Goal: Transaction & Acquisition: Book appointment/travel/reservation

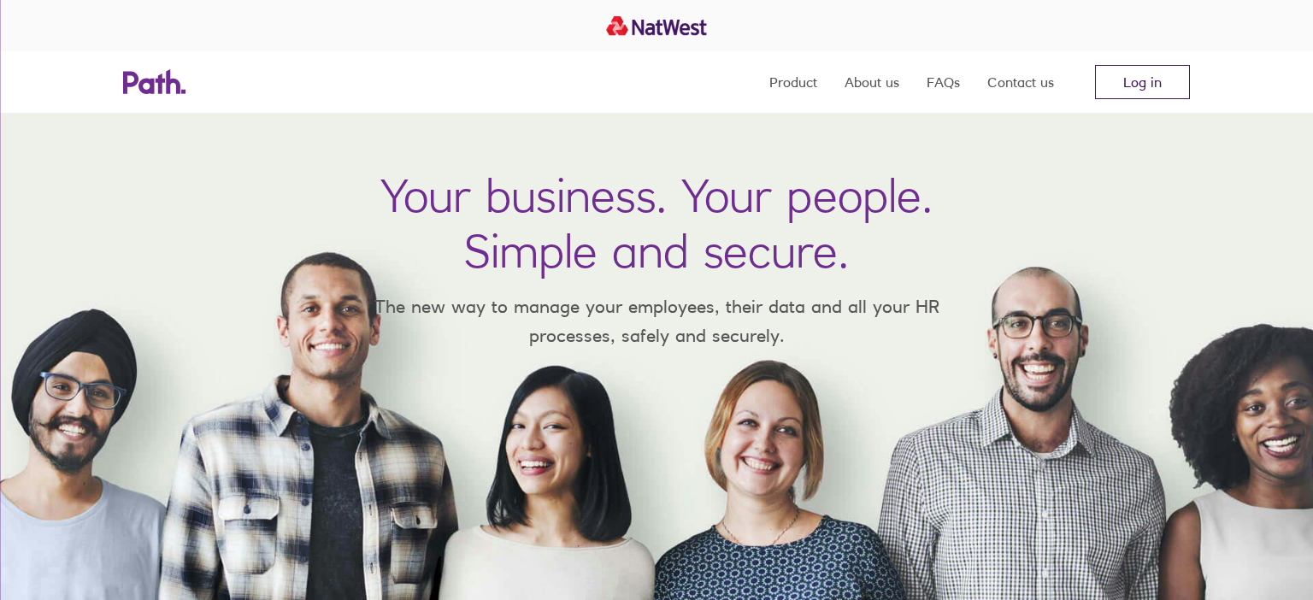
click at [1147, 87] on link "Log in" at bounding box center [1142, 82] width 95 height 34
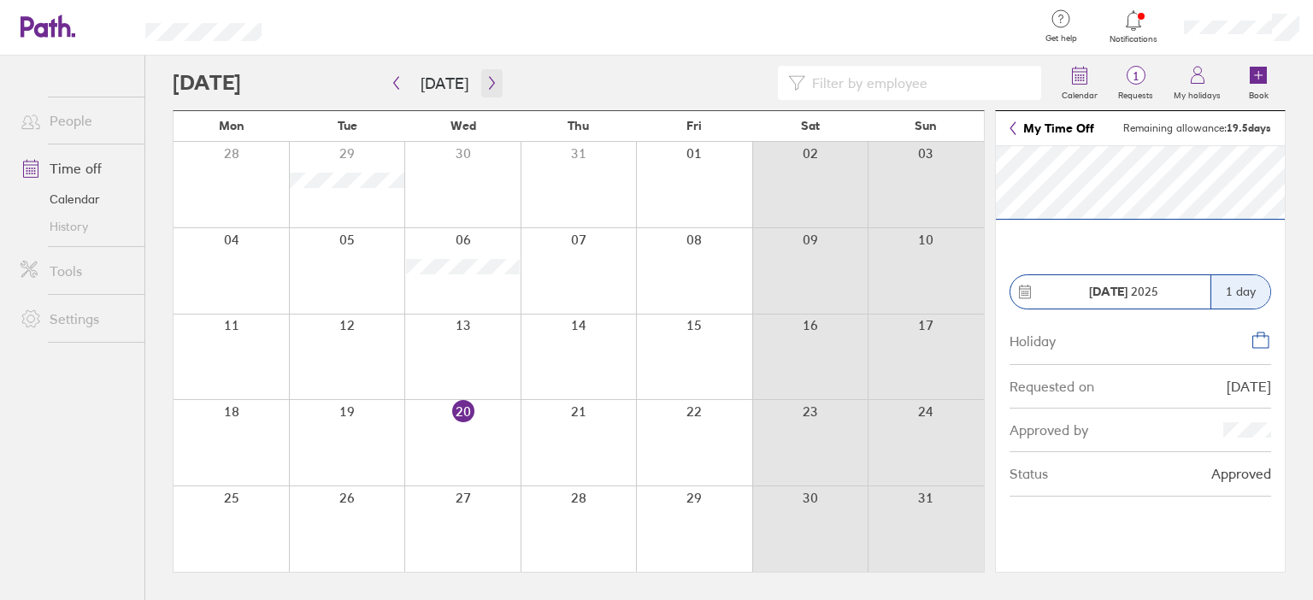
click at [486, 85] on icon "button" at bounding box center [491, 83] width 13 height 14
click at [603, 181] on div at bounding box center [578, 184] width 116 height 85
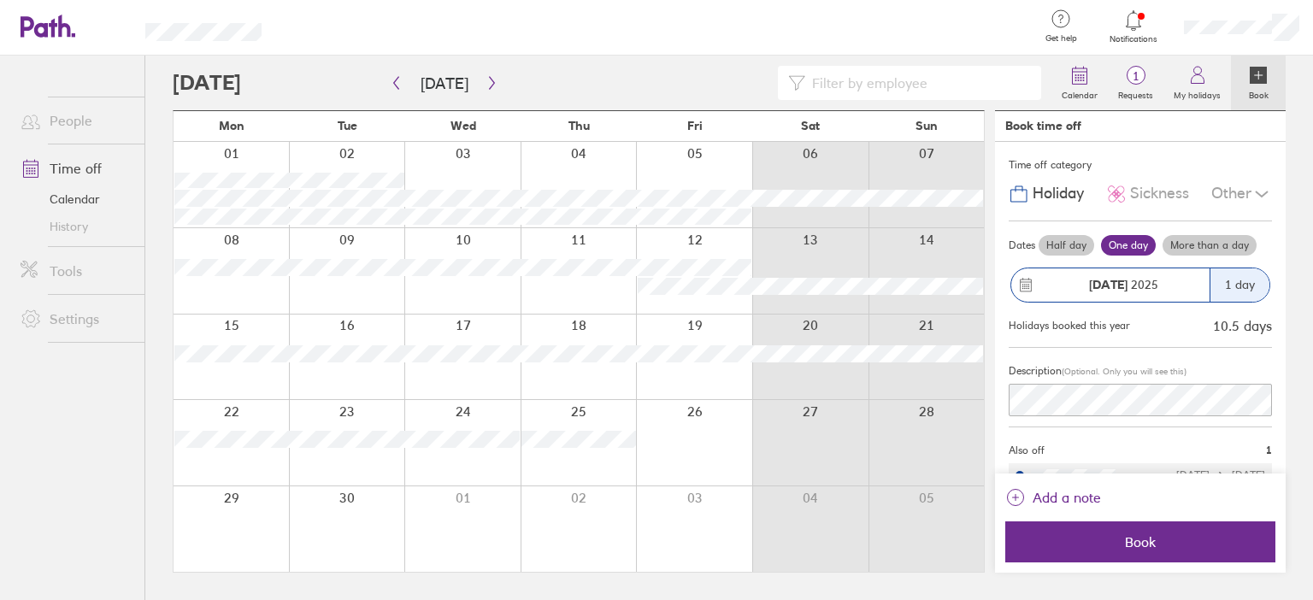
click at [668, 183] on div at bounding box center [694, 184] width 116 height 85
click at [1249, 280] on div "1 day" at bounding box center [1239, 284] width 60 height 33
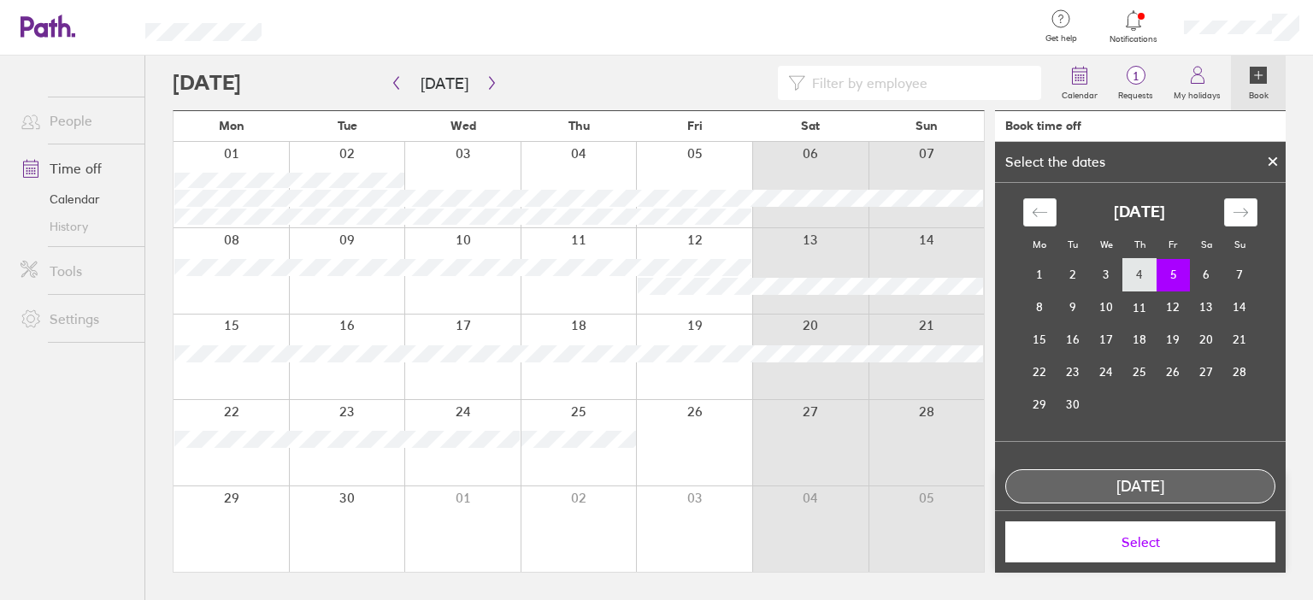
click at [1140, 272] on td "4" at bounding box center [1139, 275] width 33 height 32
click at [1169, 272] on td "5" at bounding box center [1172, 275] width 33 height 32
click at [1136, 272] on td "4" at bounding box center [1139, 275] width 33 height 32
click at [1116, 554] on button "Select" at bounding box center [1140, 541] width 270 height 41
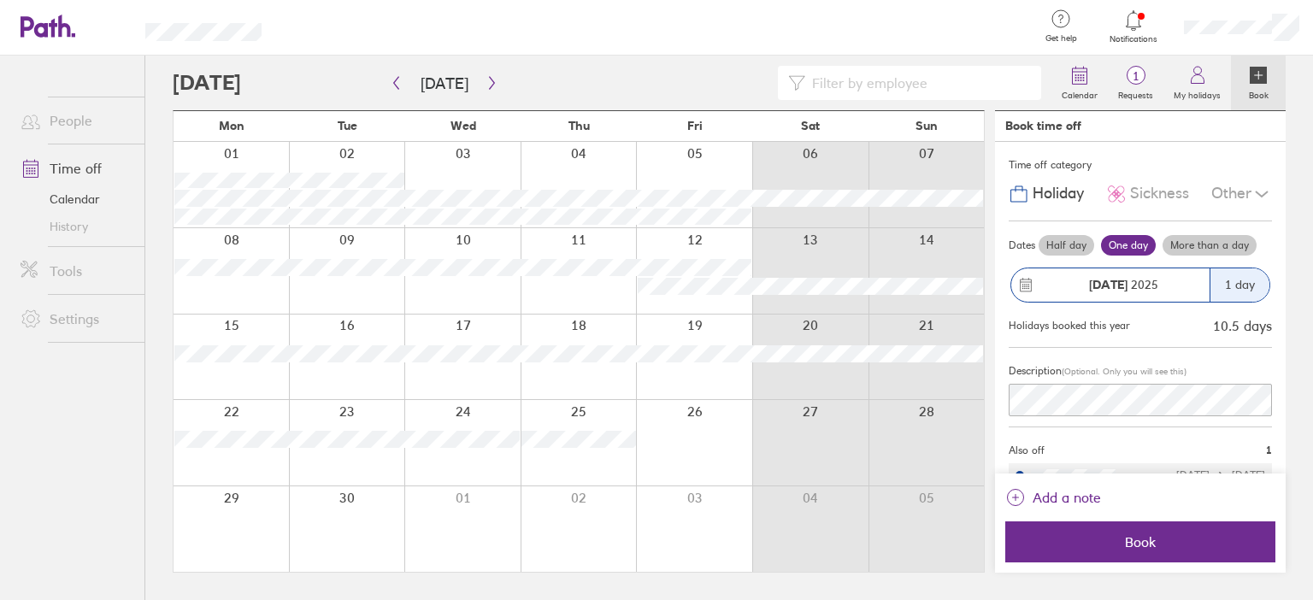
click at [1208, 247] on label "More than a day" at bounding box center [1209, 245] width 94 height 21
click at [0, 0] on input "More than a day" at bounding box center [0, 0] width 0 height 0
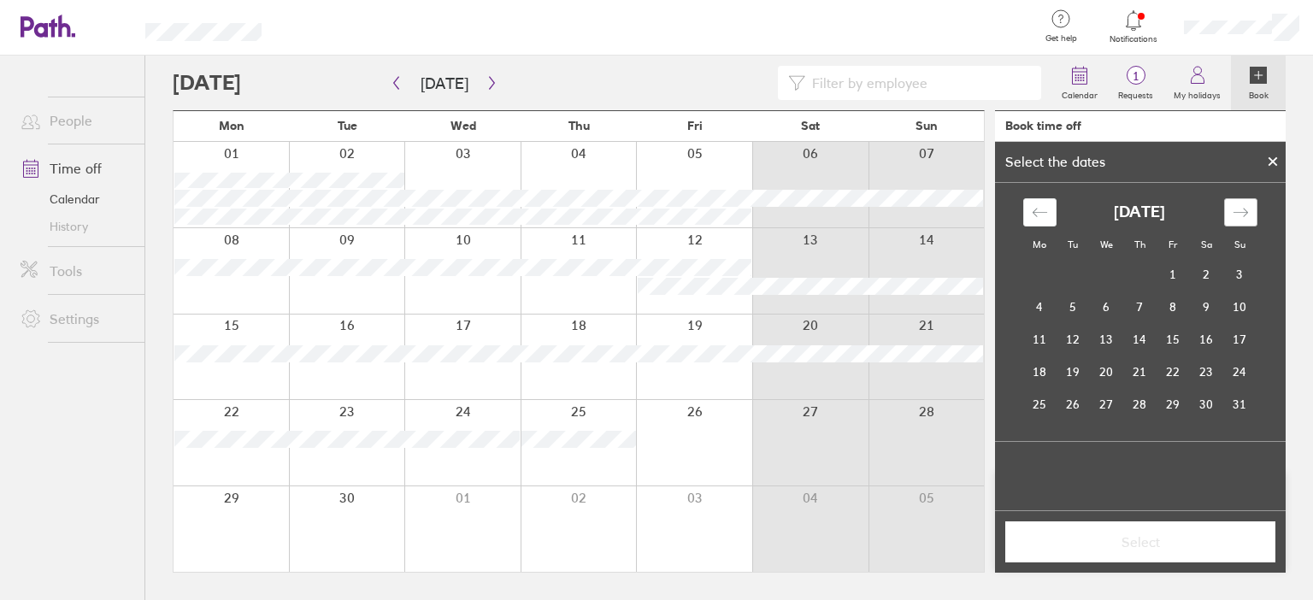
click at [1239, 219] on icon "Move forward to switch to the next month." at bounding box center [1240, 212] width 16 height 16
click at [1143, 275] on td "4" at bounding box center [1139, 275] width 33 height 32
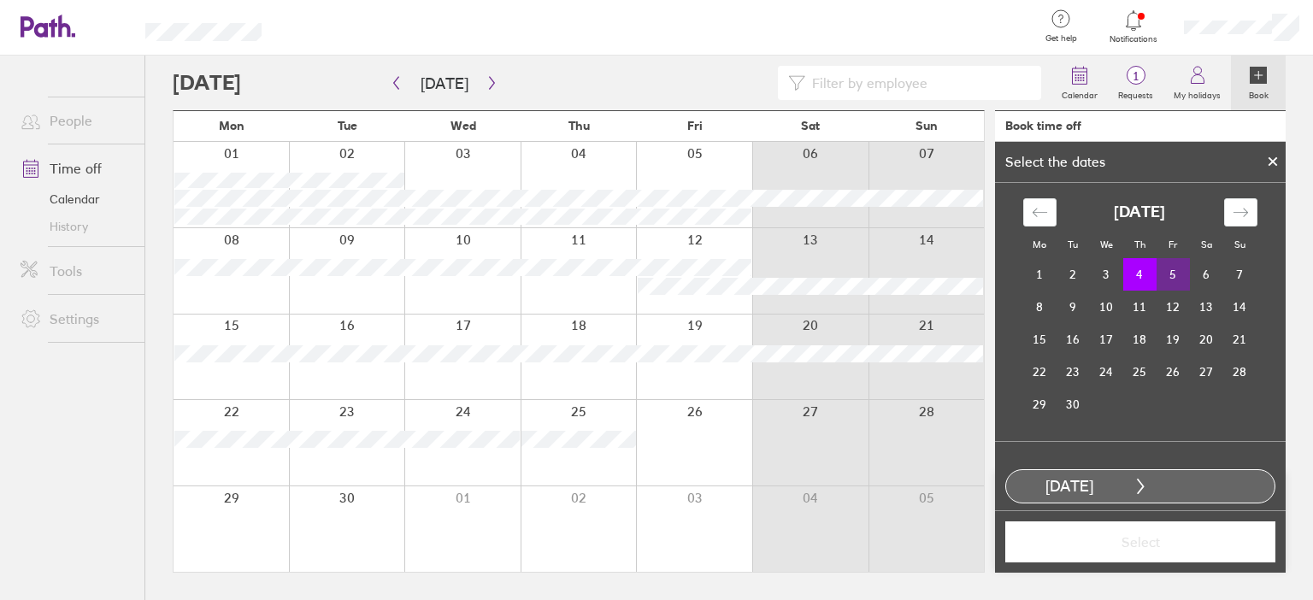
click at [1175, 273] on td "5" at bounding box center [1172, 274] width 33 height 32
click at [1140, 540] on span "Select" at bounding box center [1140, 541] width 246 height 15
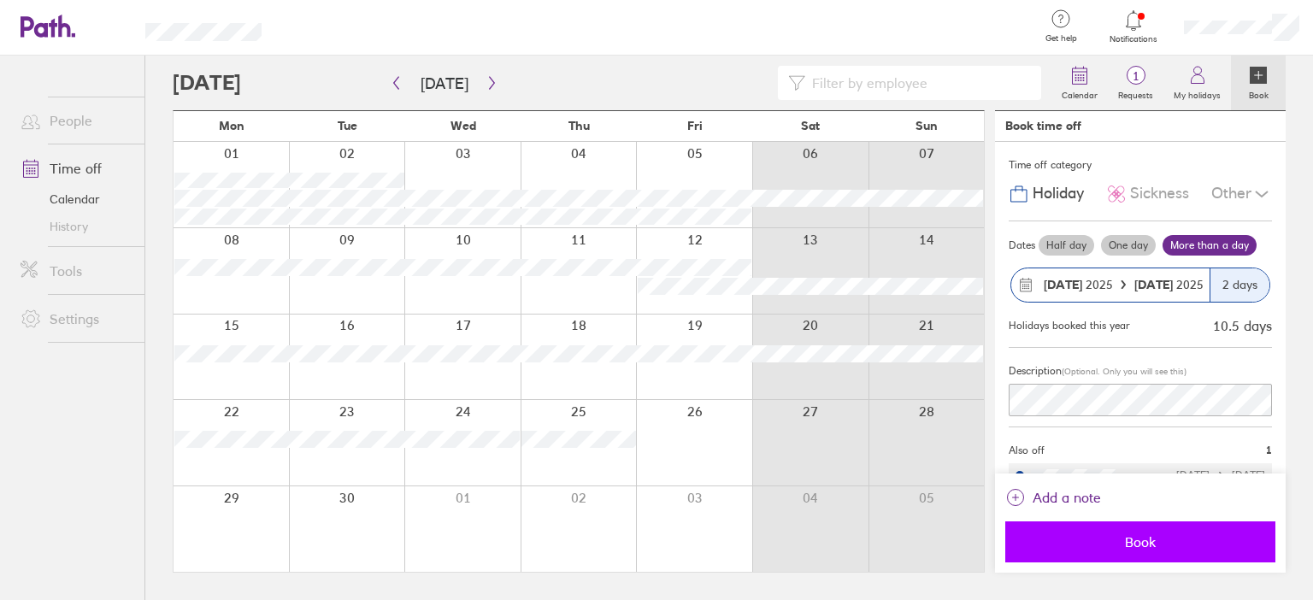
click at [1117, 542] on span "Book" at bounding box center [1140, 541] width 246 height 15
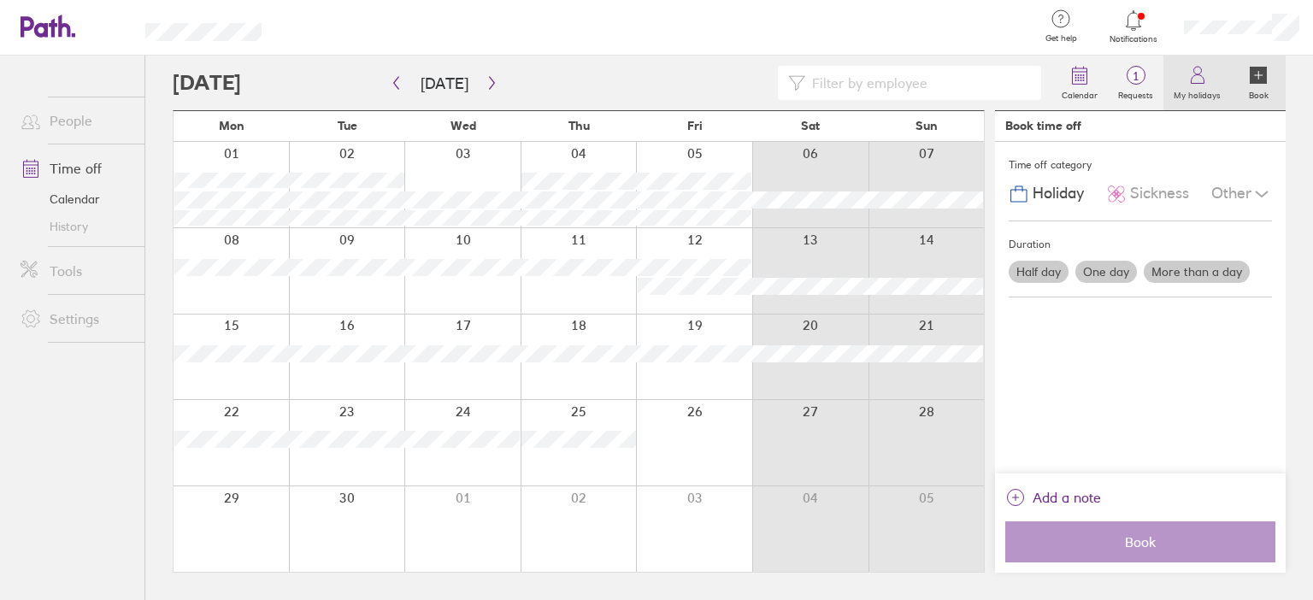
click at [1197, 87] on label "My holidays" at bounding box center [1197, 92] width 68 height 15
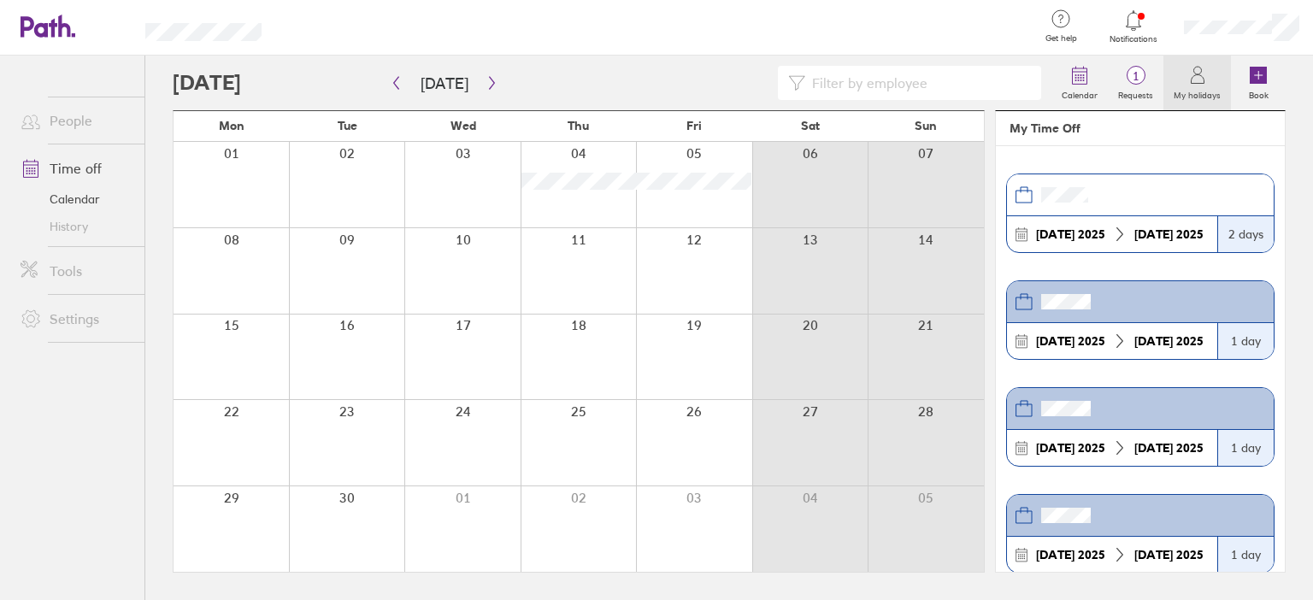
click at [80, 227] on link "History" at bounding box center [76, 226] width 138 height 27
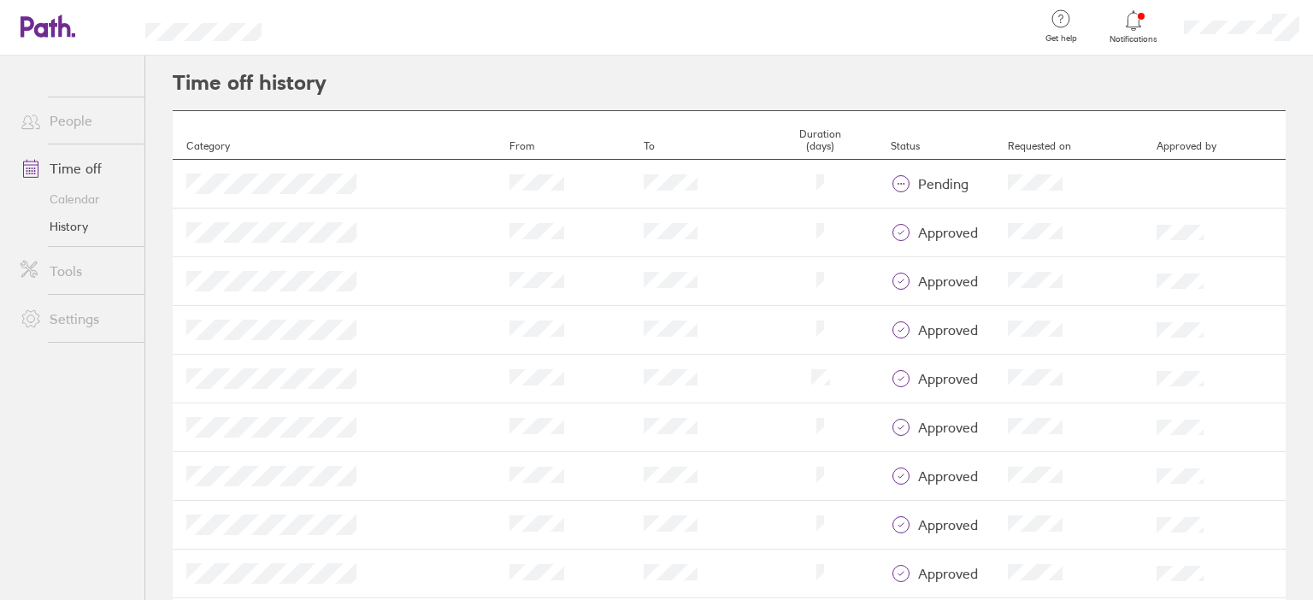
click at [1165, 142] on th "Approved by" at bounding box center [1214, 135] width 143 height 49
click at [1041, 91] on header "Time off history" at bounding box center [729, 83] width 1113 height 55
click at [891, 185] on icon at bounding box center [901, 183] width 21 height 21
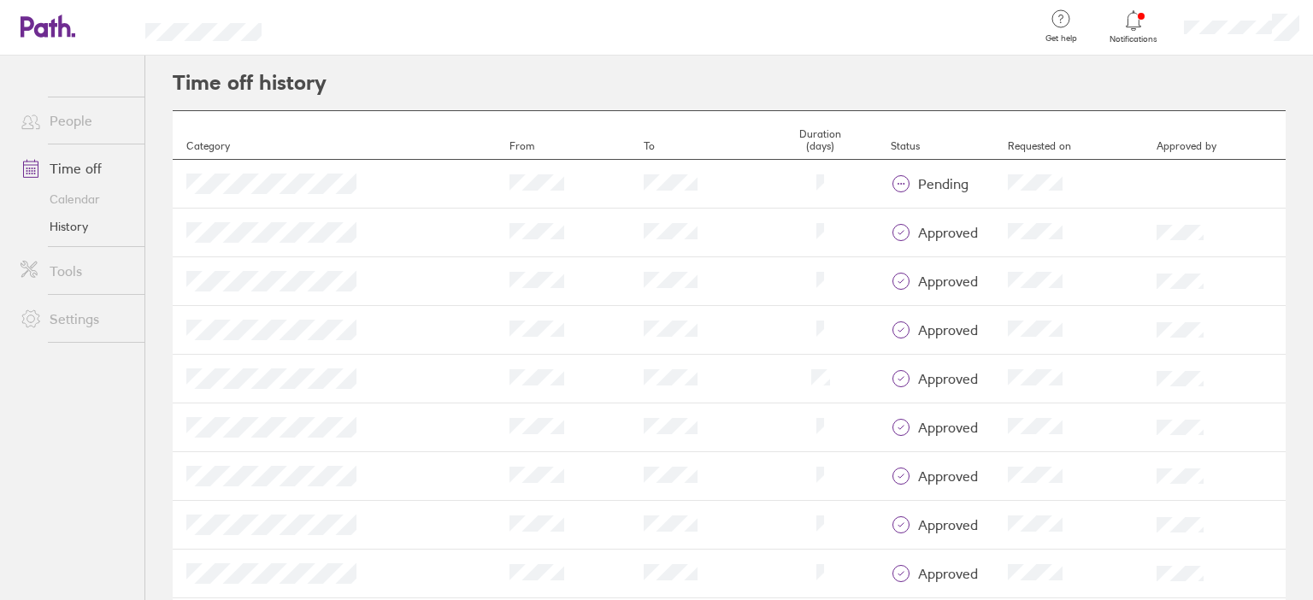
click at [253, 85] on h2 "Time off history" at bounding box center [250, 83] width 154 height 55
click at [372, 73] on header "Time off history" at bounding box center [729, 83] width 1113 height 55
click at [263, 33] on header "Get help FAQs Contact us Notifications My profile Sign out" at bounding box center [656, 28] width 1313 height 56
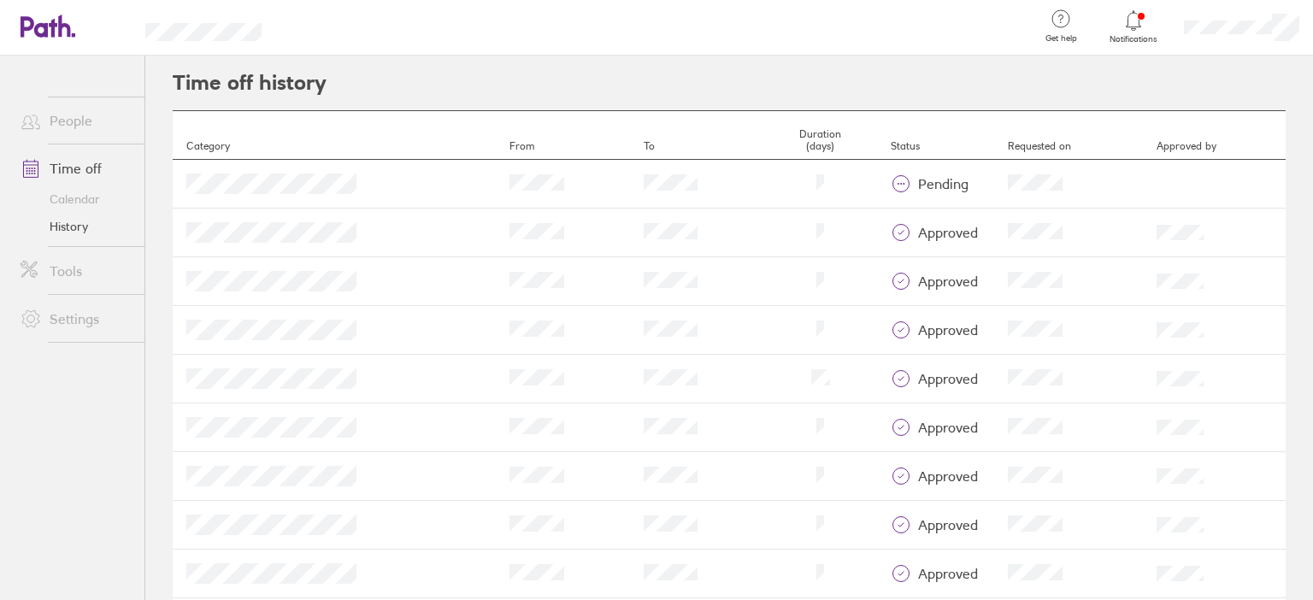
click at [263, 33] on header "Get help FAQs Contact us Notifications My profile Sign out" at bounding box center [656, 28] width 1313 height 56
click at [340, 68] on header "Time off history" at bounding box center [729, 83] width 1113 height 55
